Goal: Information Seeking & Learning: Learn about a topic

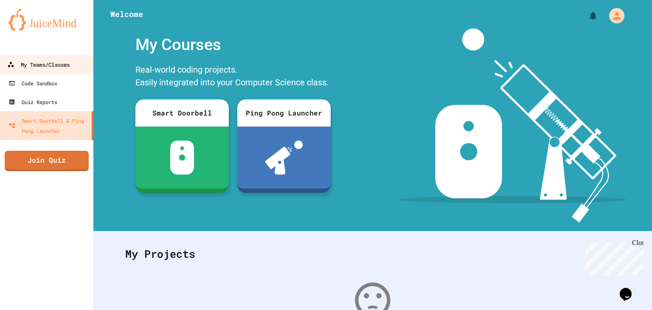
click at [70, 68] on div "My Teams/Classes" at bounding box center [38, 64] width 62 height 11
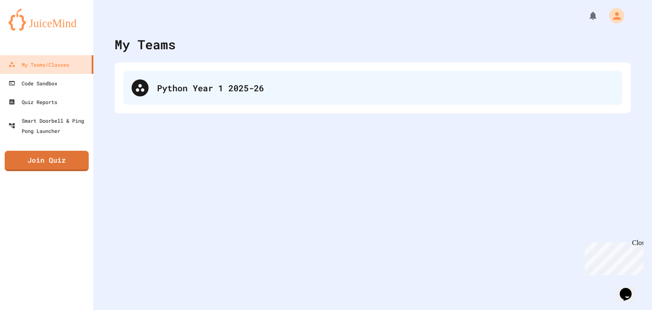
click at [180, 82] on div "Python Year 1 2025-26" at bounding box center [385, 88] width 457 height 13
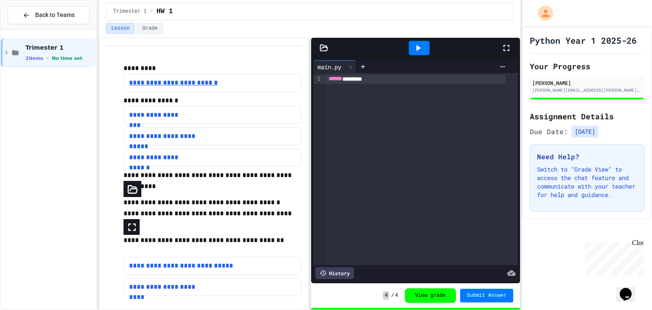
click at [190, 78] on link "**********" at bounding box center [174, 83] width 91 height 10
click at [509, 43] on icon at bounding box center [507, 48] width 10 height 10
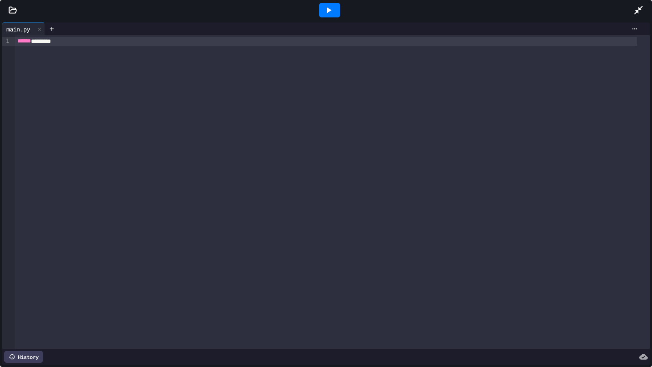
click at [18, 11] on div at bounding box center [12, 10] width 25 height 8
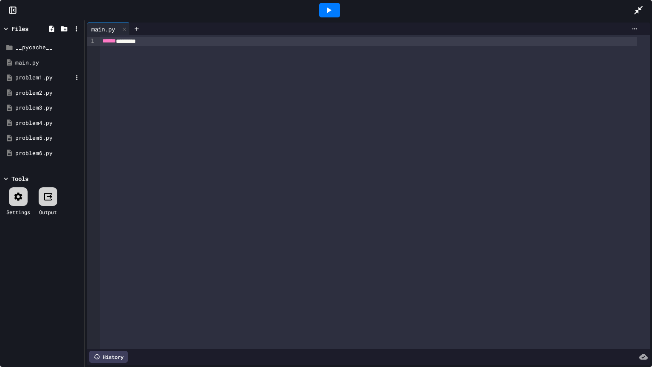
click at [54, 77] on div "problem1.py" at bounding box center [43, 77] width 57 height 8
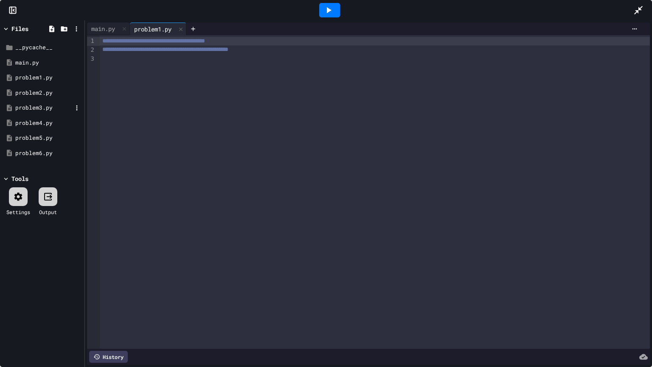
click at [50, 104] on div "problem3.py" at bounding box center [43, 108] width 57 height 8
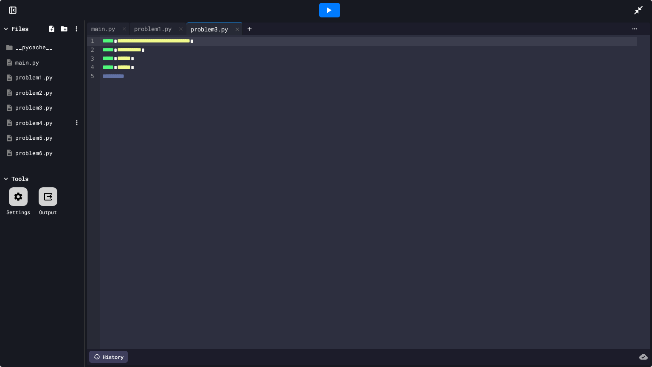
click at [47, 120] on div "problem4.py" at bounding box center [43, 123] width 57 height 8
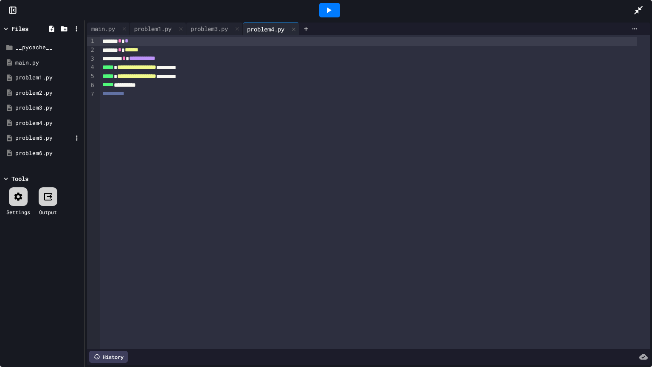
click at [46, 134] on div "problem5.py" at bounding box center [43, 138] width 57 height 8
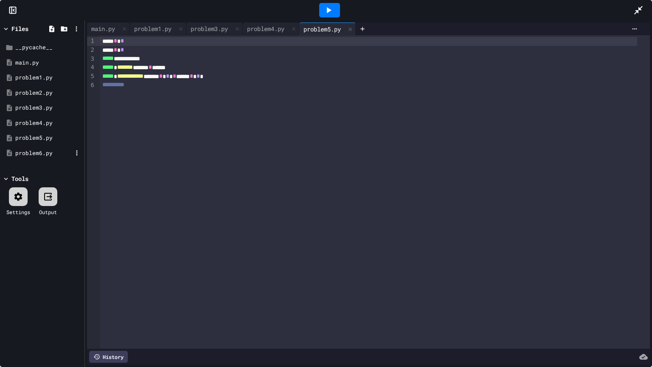
click at [42, 150] on div "problem6.py" at bounding box center [43, 153] width 57 height 8
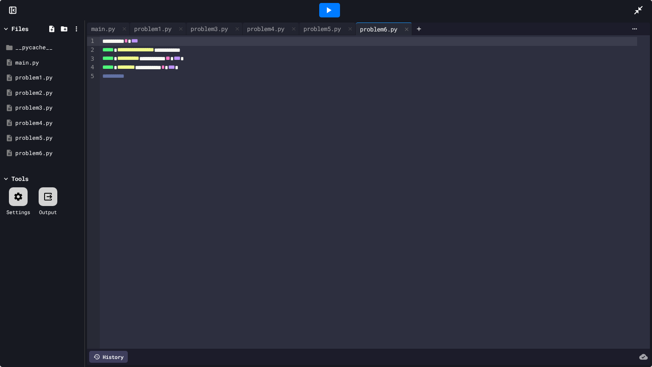
click at [223, 104] on div "**********" at bounding box center [375, 191] width 550 height 313
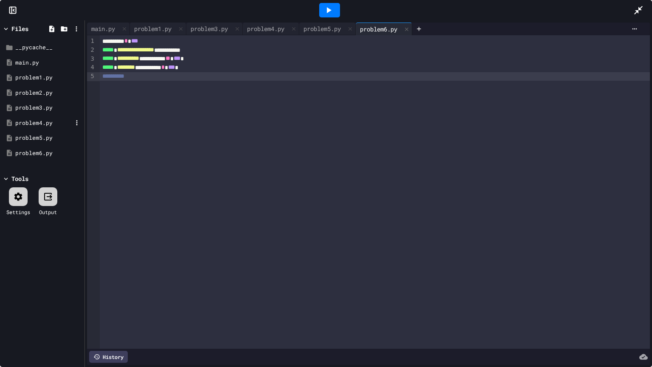
click at [38, 130] on div "problem4.py" at bounding box center [42, 123] width 80 height 15
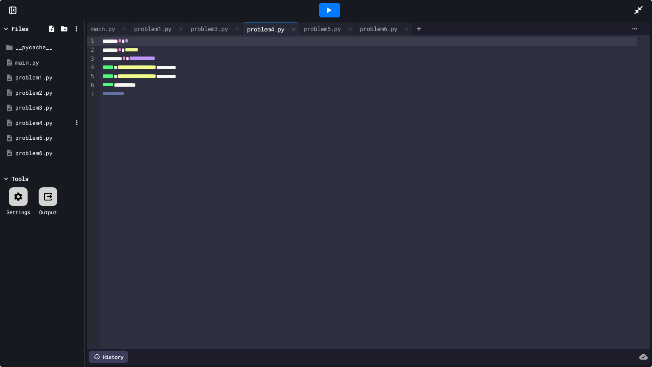
click at [40, 121] on div "problem4.py" at bounding box center [43, 123] width 57 height 8
click at [41, 104] on div "problem3.py" at bounding box center [43, 108] width 57 height 8
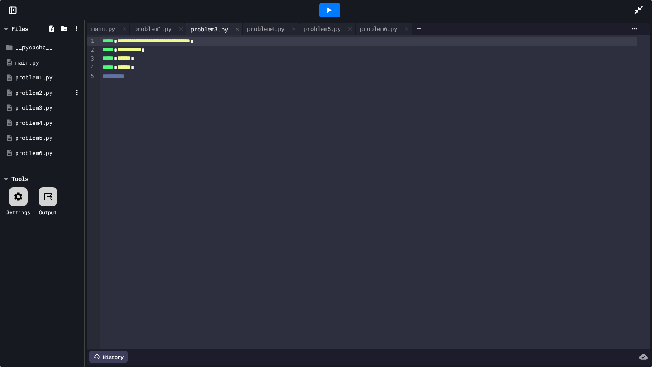
click at [38, 94] on div "problem2.py" at bounding box center [43, 93] width 57 height 8
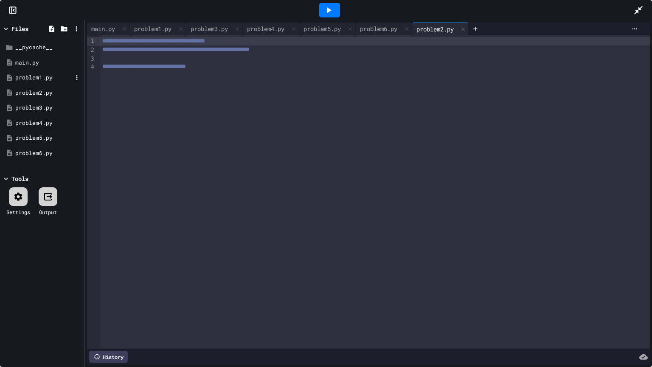
click at [44, 74] on div "problem1.py" at bounding box center [43, 77] width 57 height 8
click at [38, 146] on div "problem6.py" at bounding box center [42, 153] width 80 height 15
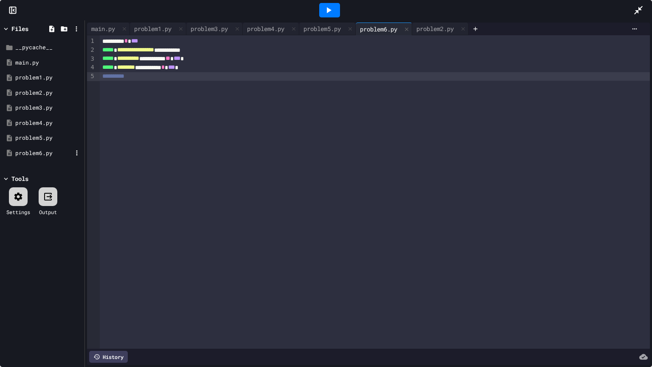
click at [38, 146] on div "problem6.py" at bounding box center [42, 153] width 80 height 15
click at [645, 6] on div at bounding box center [643, 10] width 19 height 23
